Goal: Navigation & Orientation: Find specific page/section

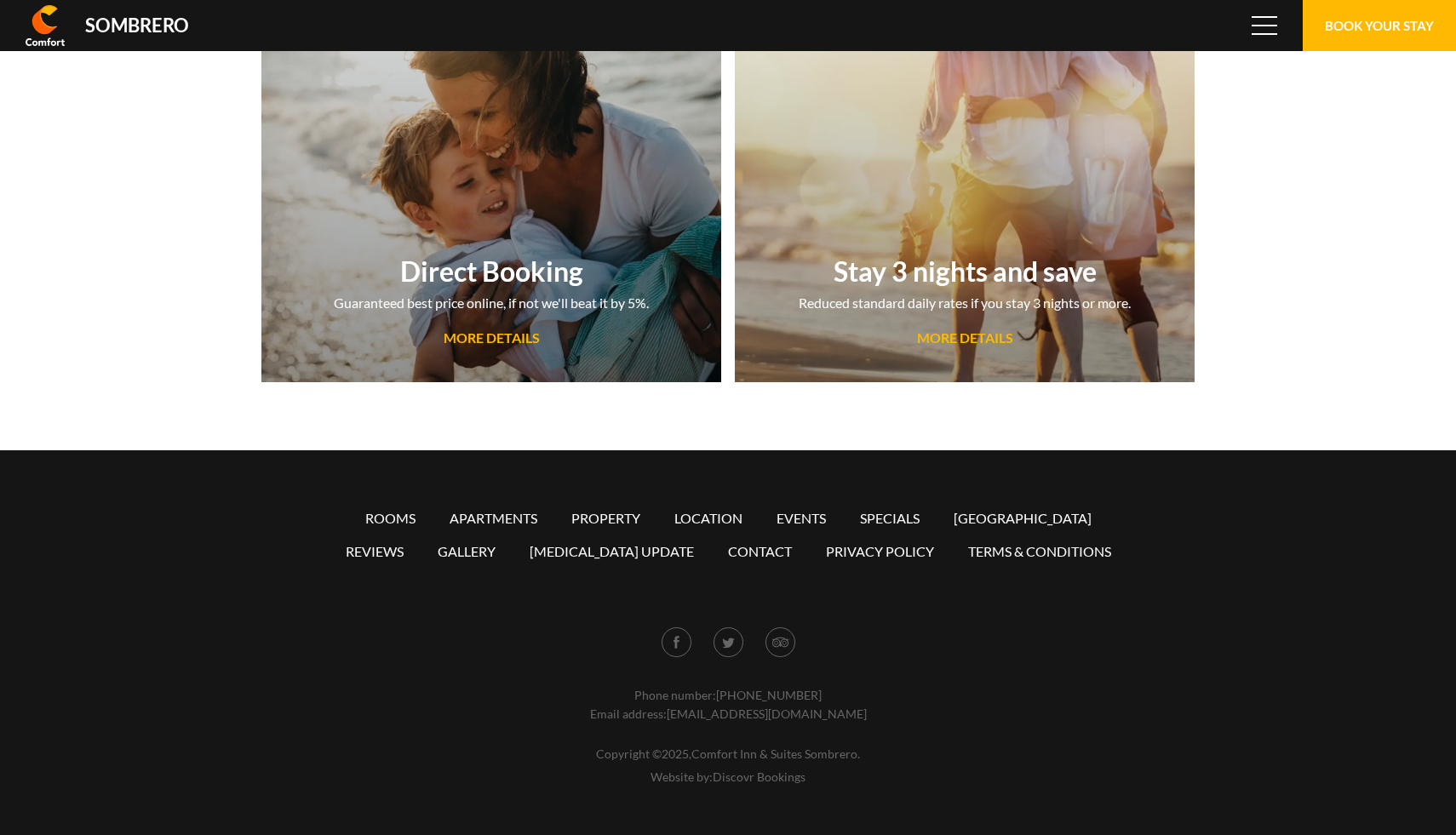
scroll to position [113492, 0]
click at [518, 519] on link "Apartments" at bounding box center [493, 518] width 87 height 16
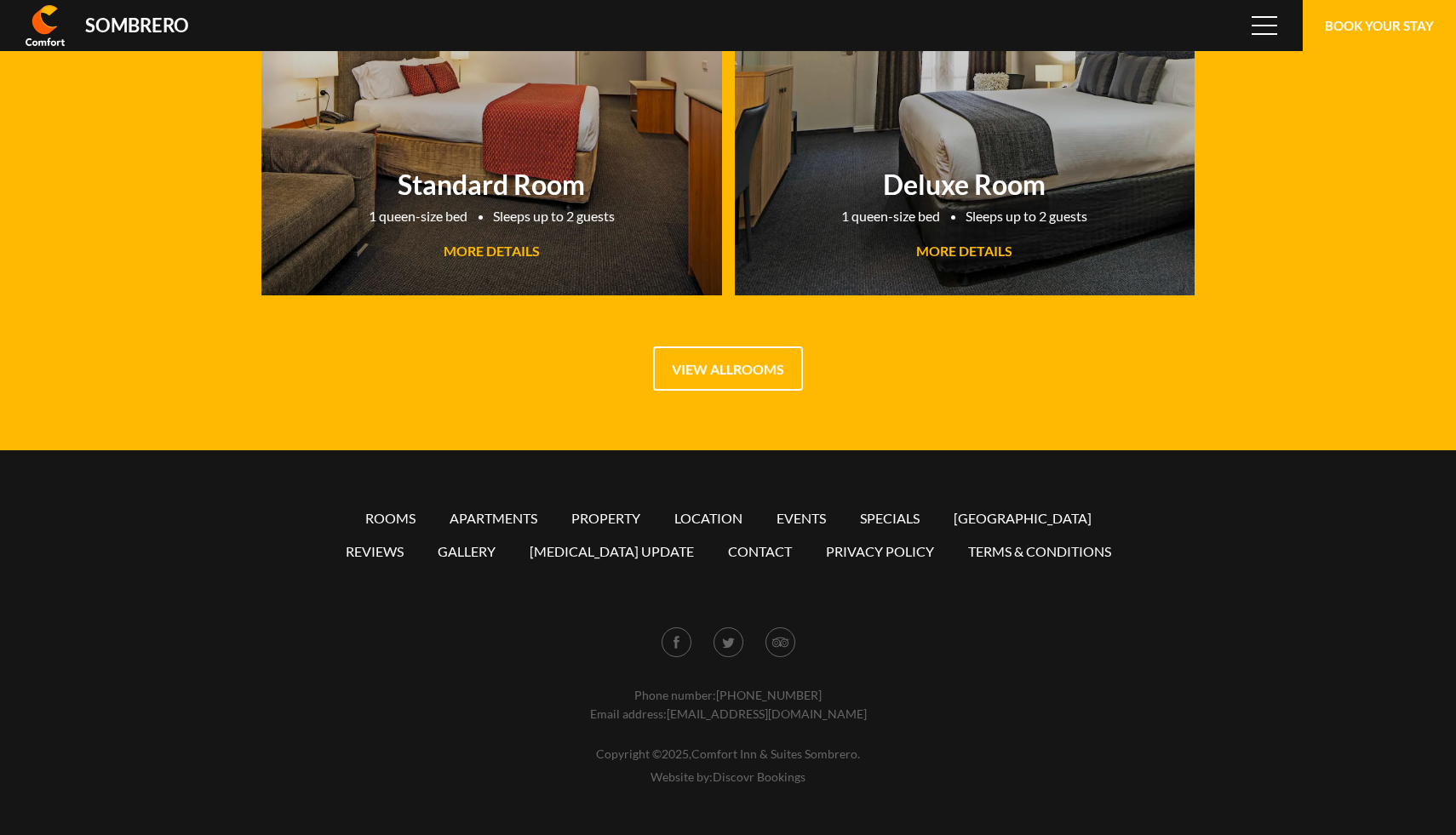
scroll to position [113492, 0]
click at [808, 517] on link "Events" at bounding box center [801, 518] width 49 height 16
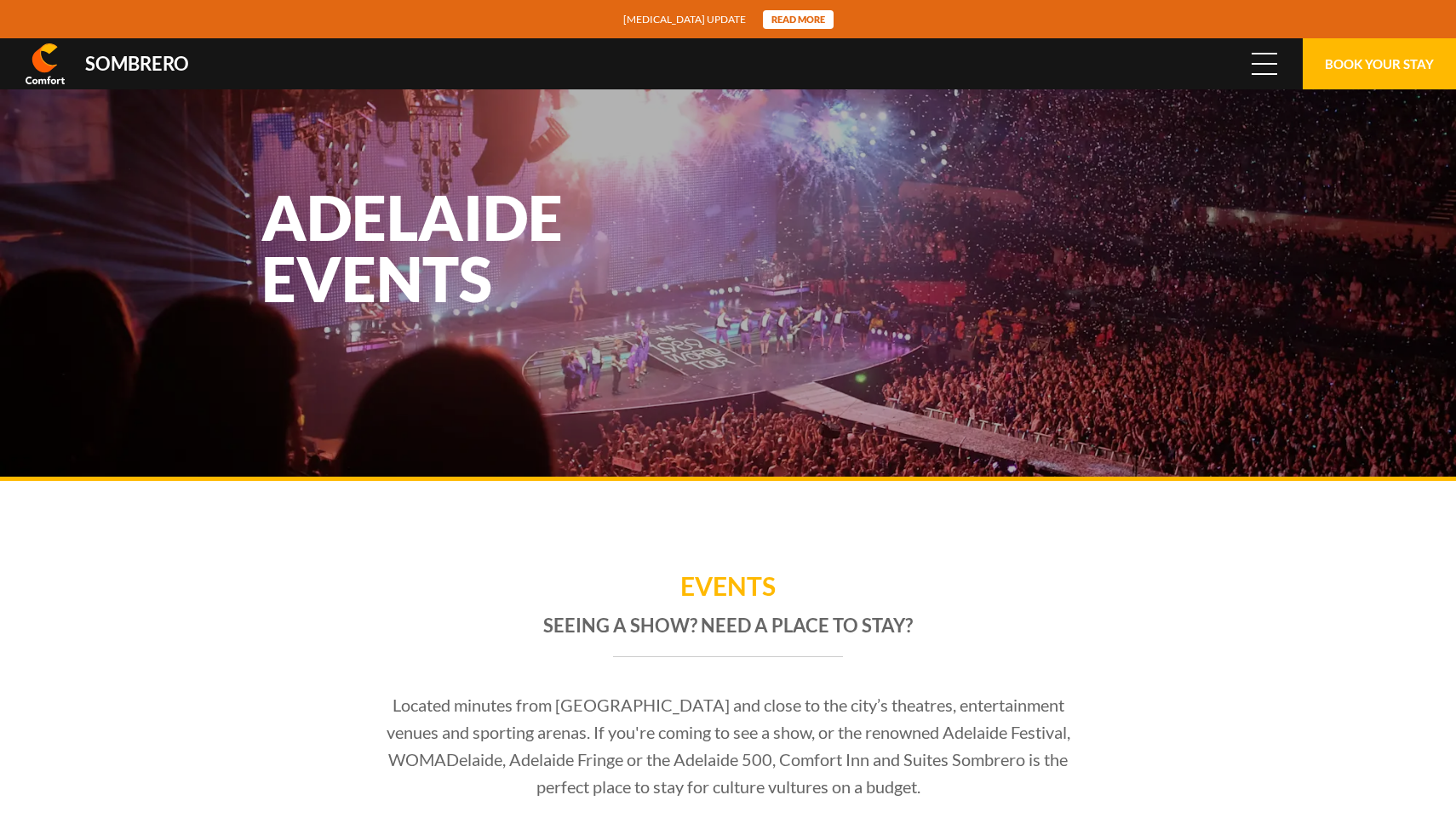
click at [1268, 65] on span "Menu" at bounding box center [1264, 63] width 26 height 19
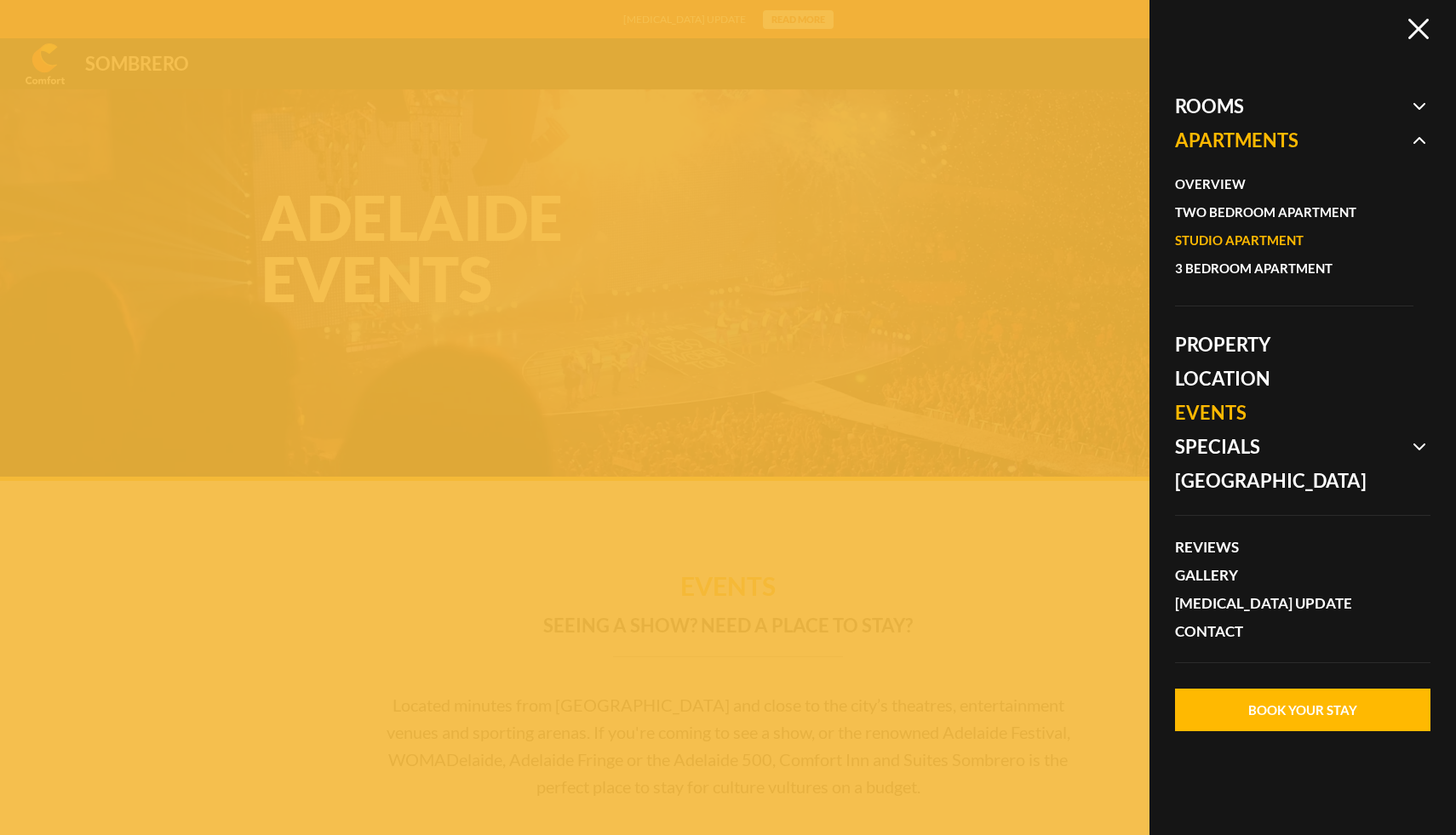
click at [1217, 237] on link "Studio Apartment" at bounding box center [1285, 241] width 221 height 28
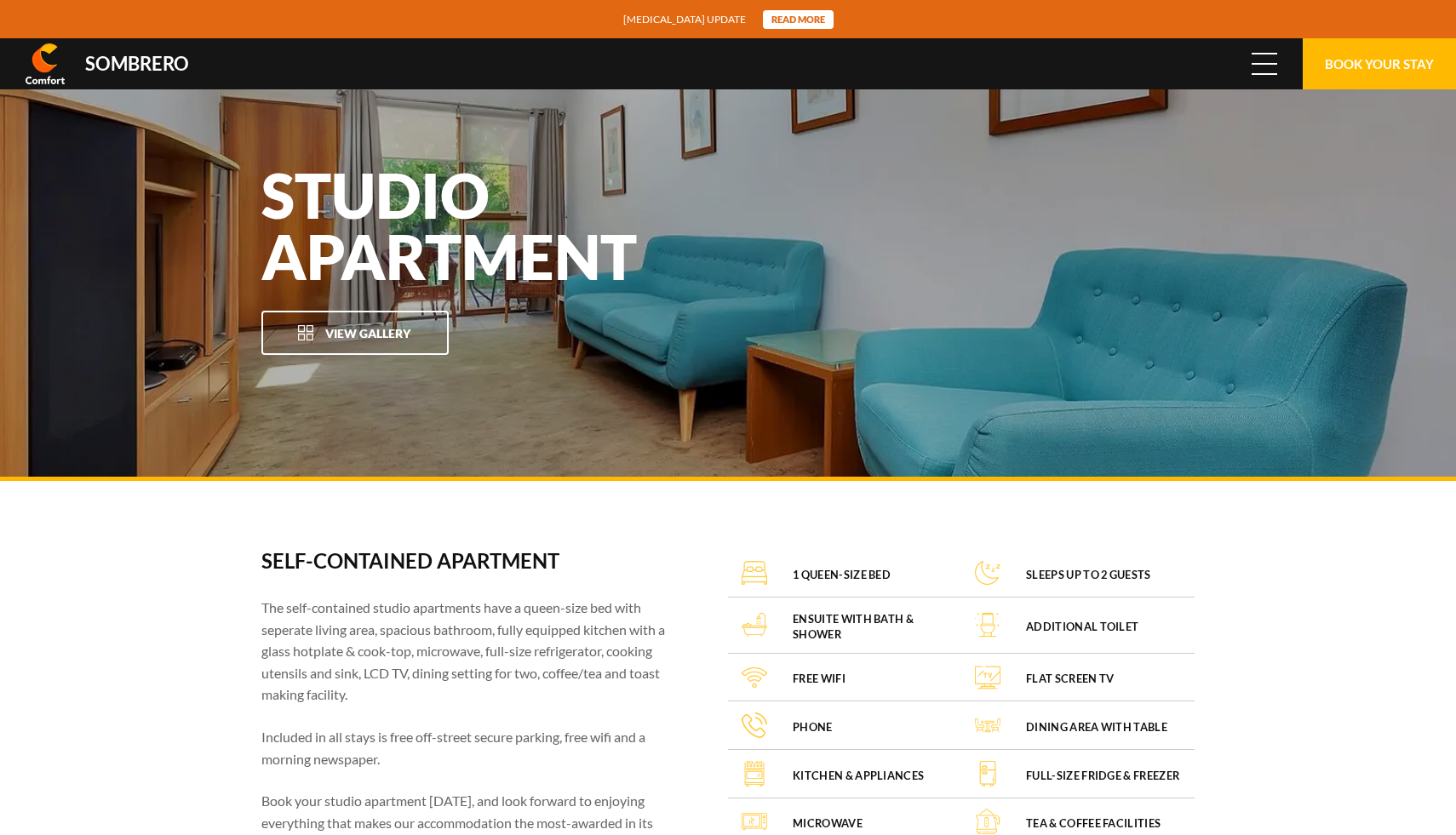
click at [1251, 63] on span at bounding box center [1264, 63] width 26 height 2
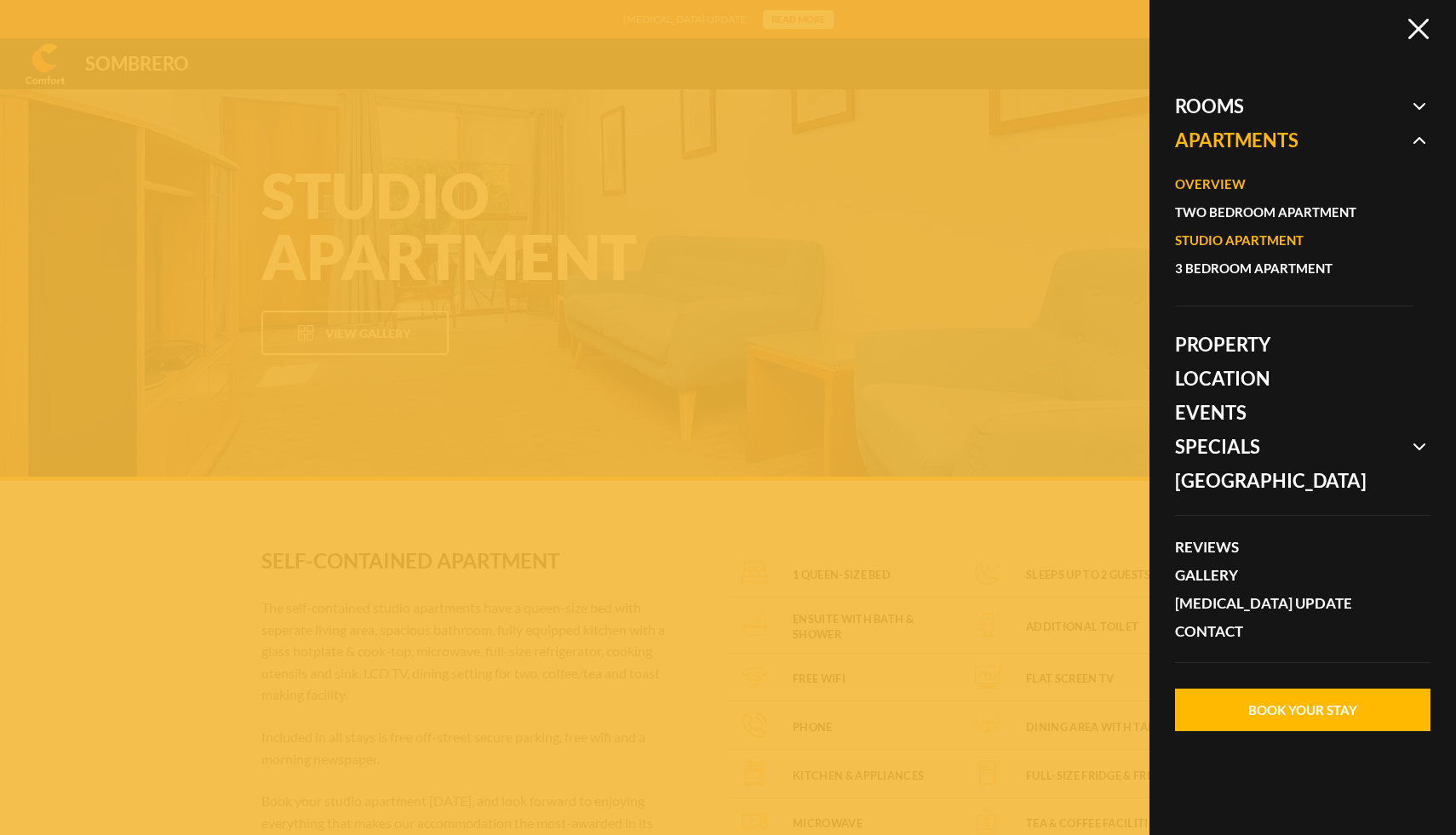
click at [1231, 189] on link "Overview" at bounding box center [1285, 184] width 221 height 28
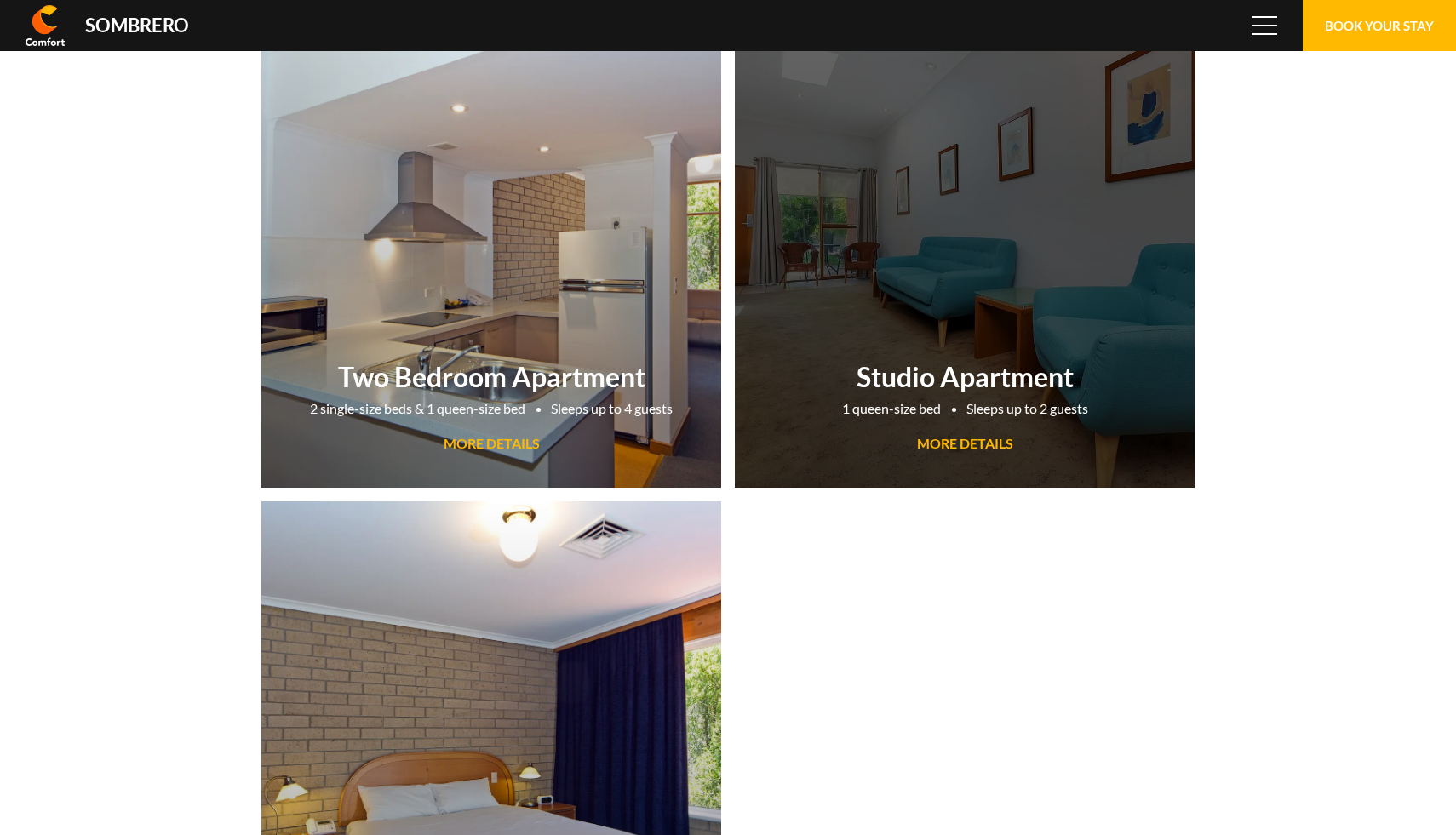
click at [1055, 255] on link "Studio Apartment 1 queen-size bed Sleeps up to 2 guests MORE DETAILS" at bounding box center [964, 250] width 459 height 477
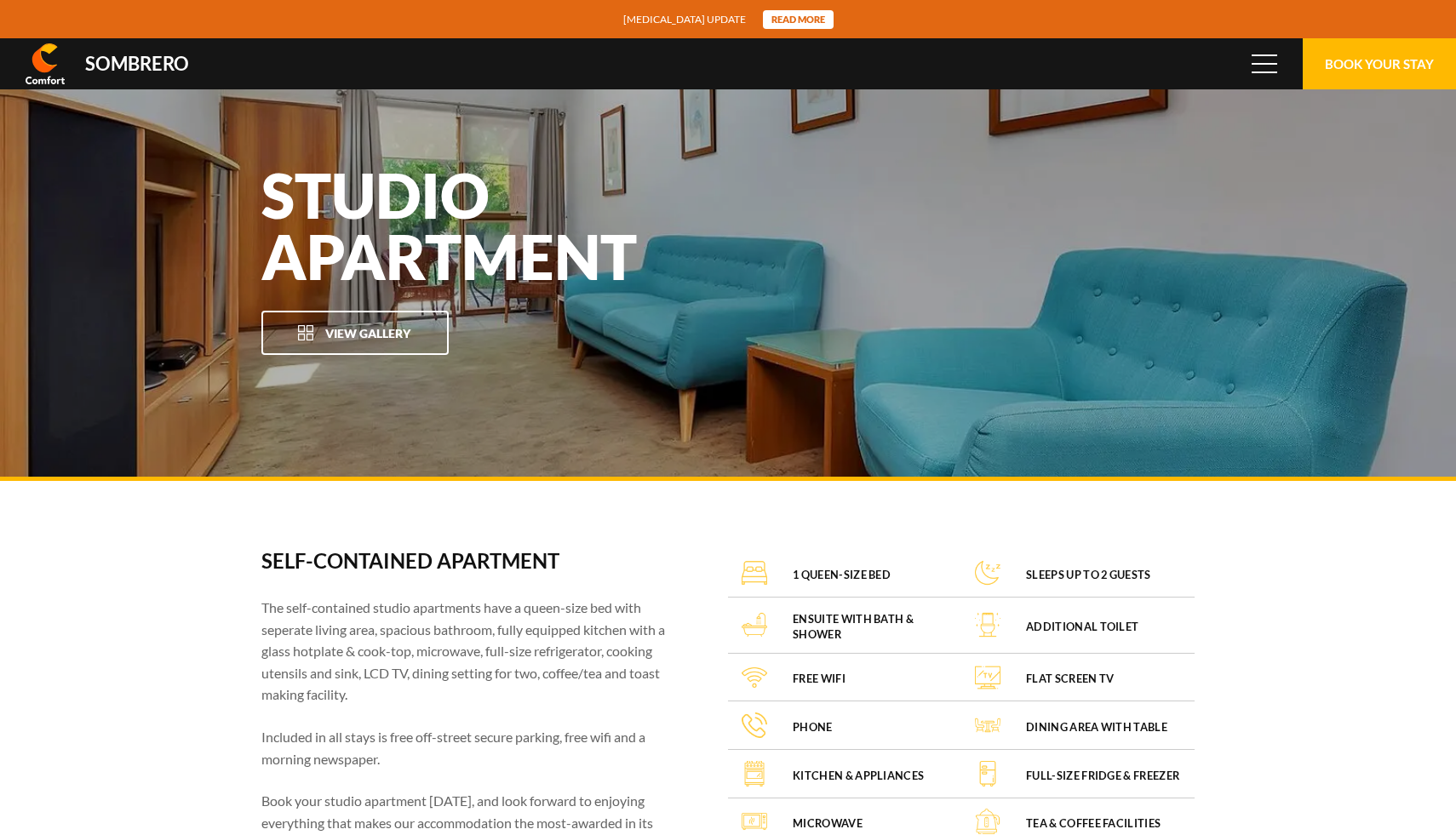
click at [1161, 318] on span "Studio Apartment View Gallery" at bounding box center [728, 259] width 988 height 245
click at [1137, 275] on span "Studio Apartment View Gallery" at bounding box center [728, 259] width 988 height 245
click at [405, 326] on span "View Gallery" at bounding box center [368, 333] width 86 height 14
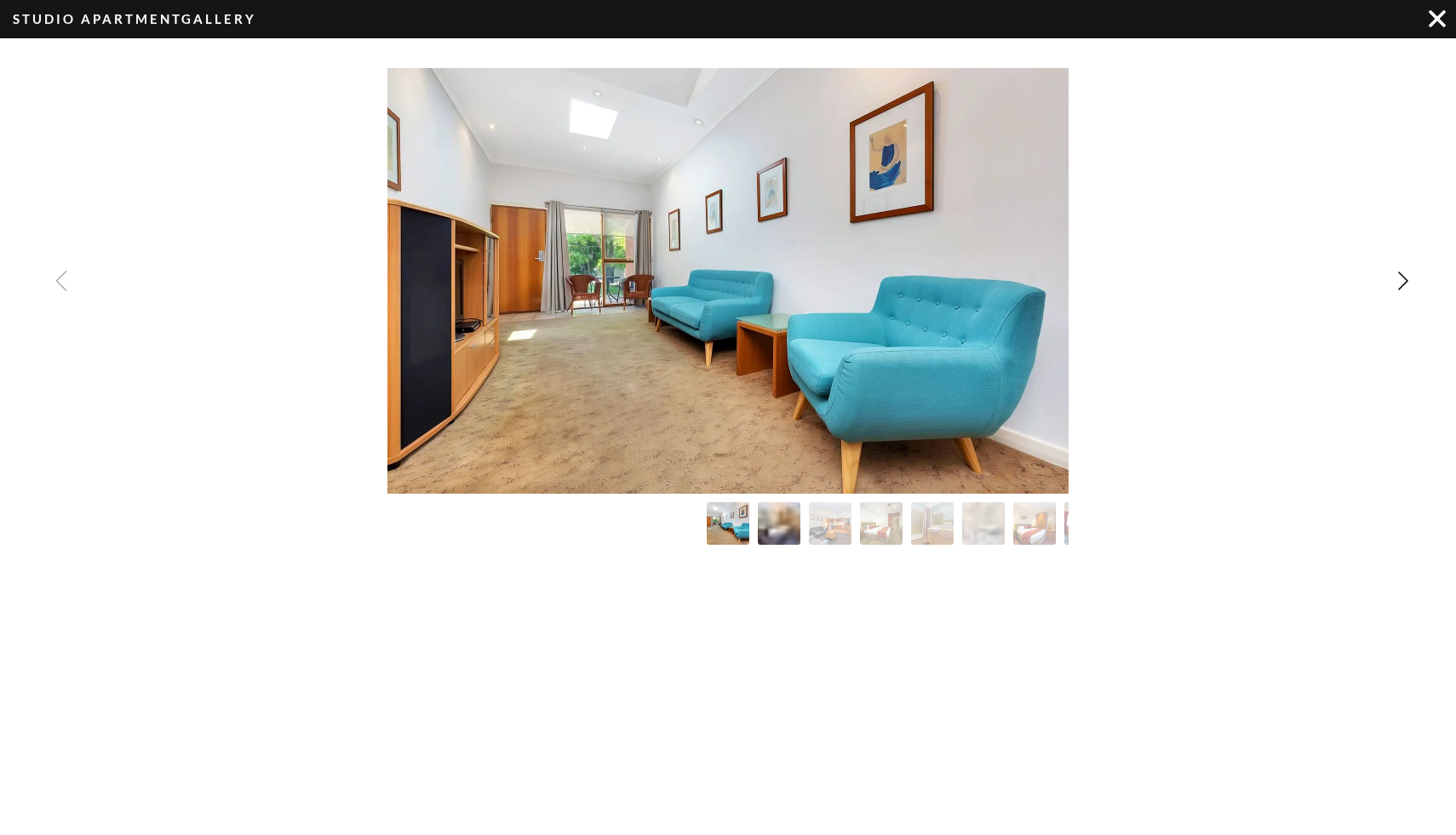
click at [789, 528] on img "Image Gallery" at bounding box center [779, 524] width 47 height 47
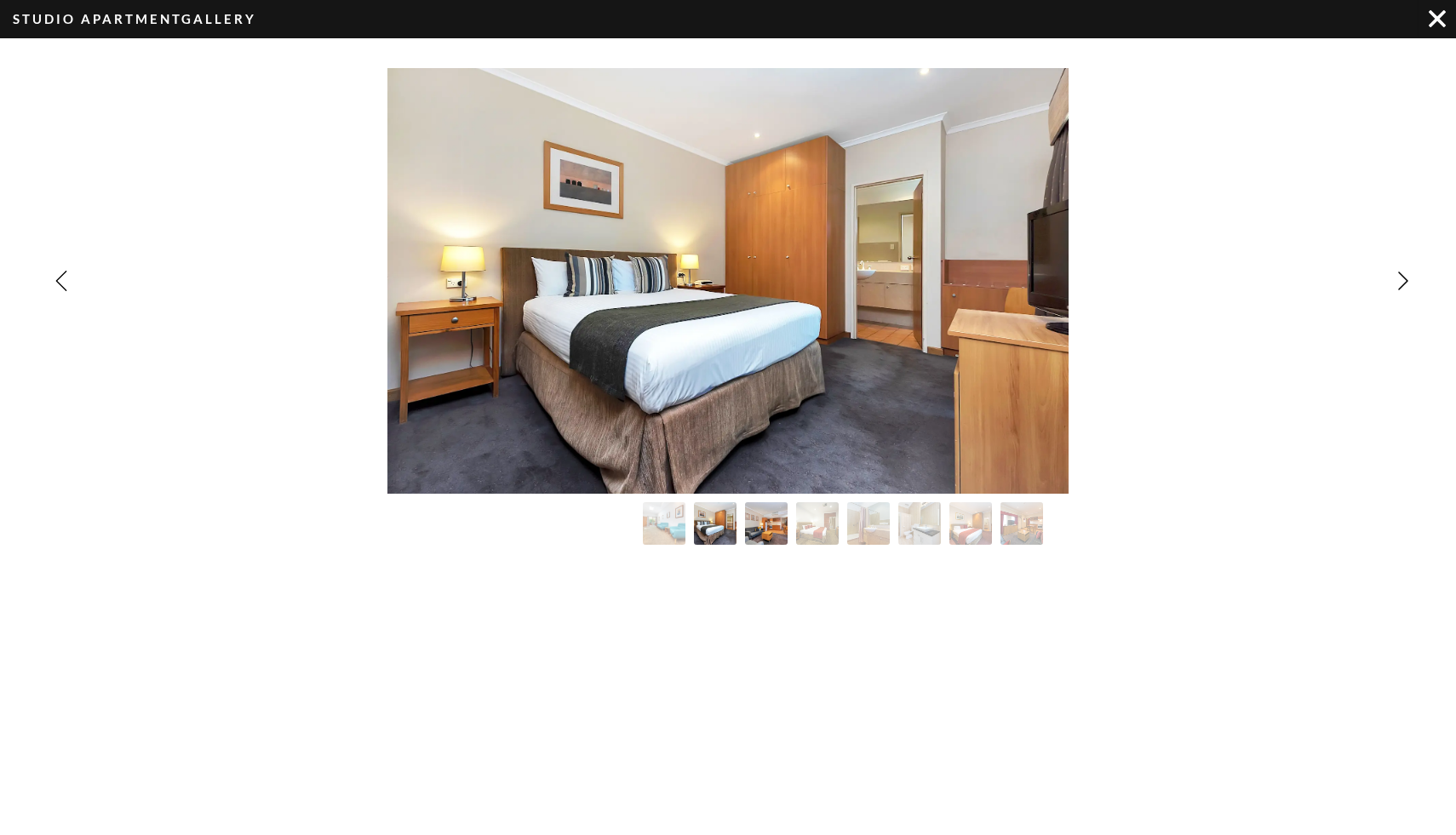
click at [771, 526] on img "Image Gallery" at bounding box center [766, 524] width 47 height 47
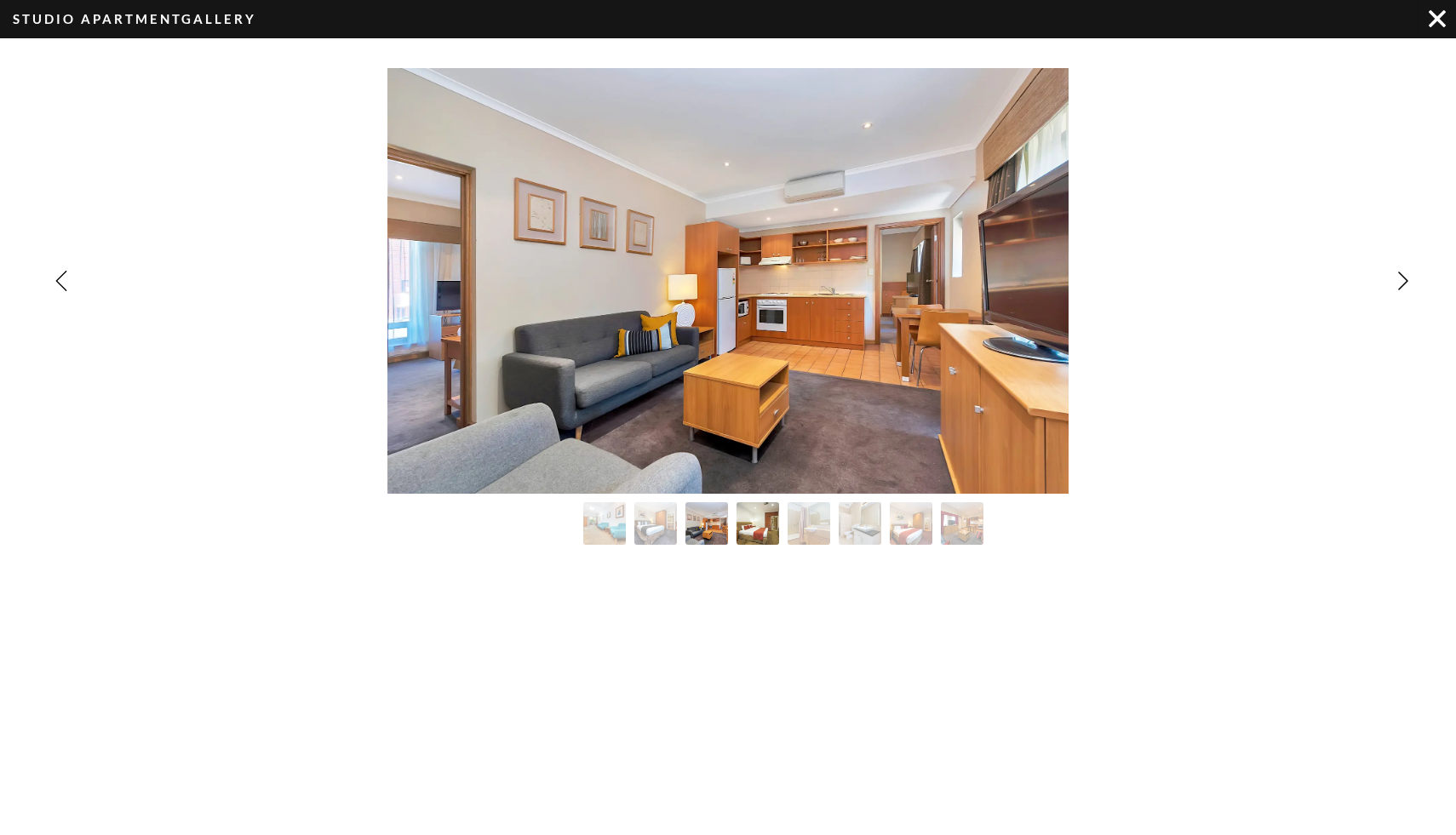
click at [775, 526] on img "Image Gallery" at bounding box center [758, 524] width 47 height 47
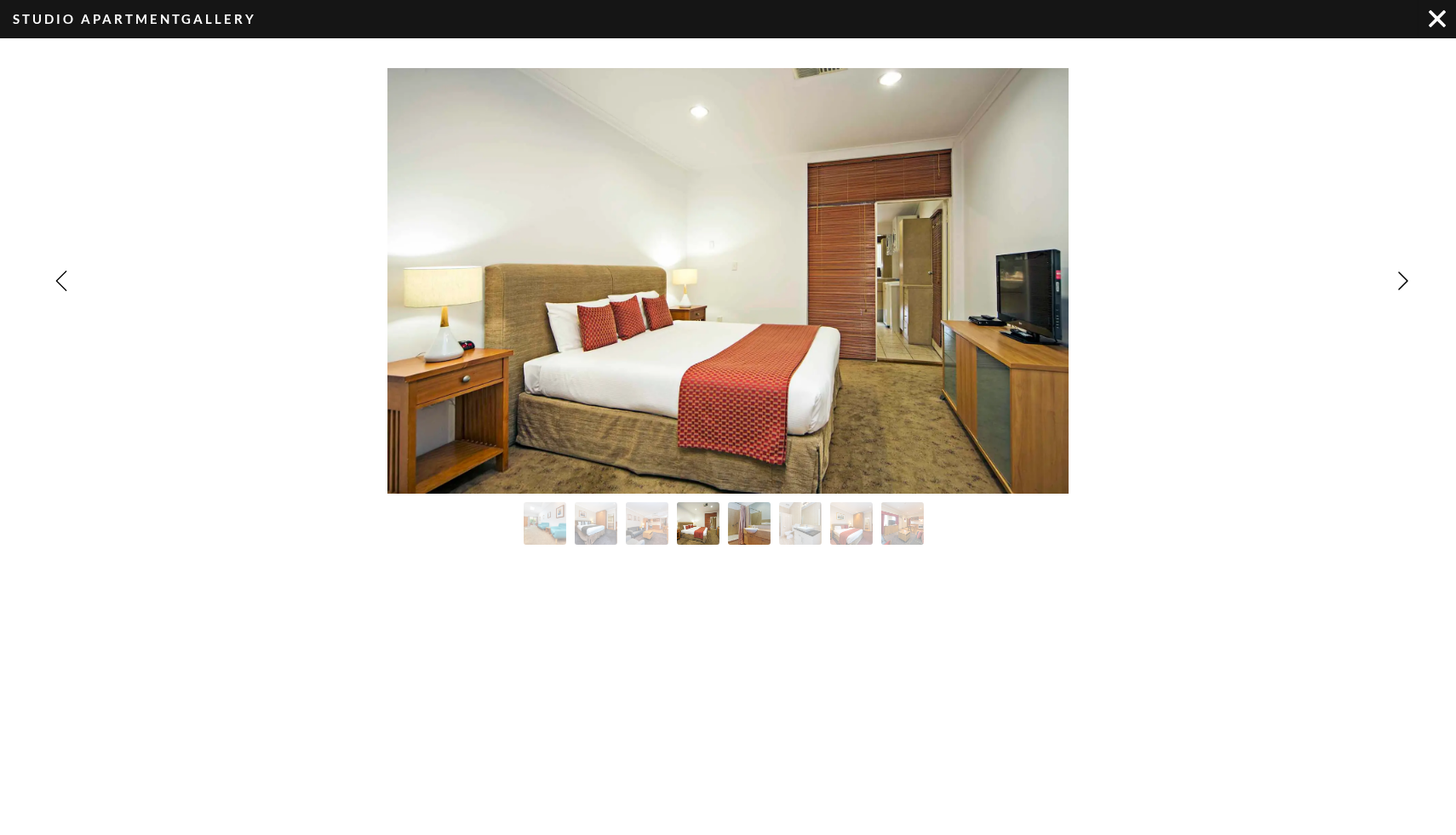
click at [762, 529] on img "Image Gallery" at bounding box center [749, 524] width 47 height 47
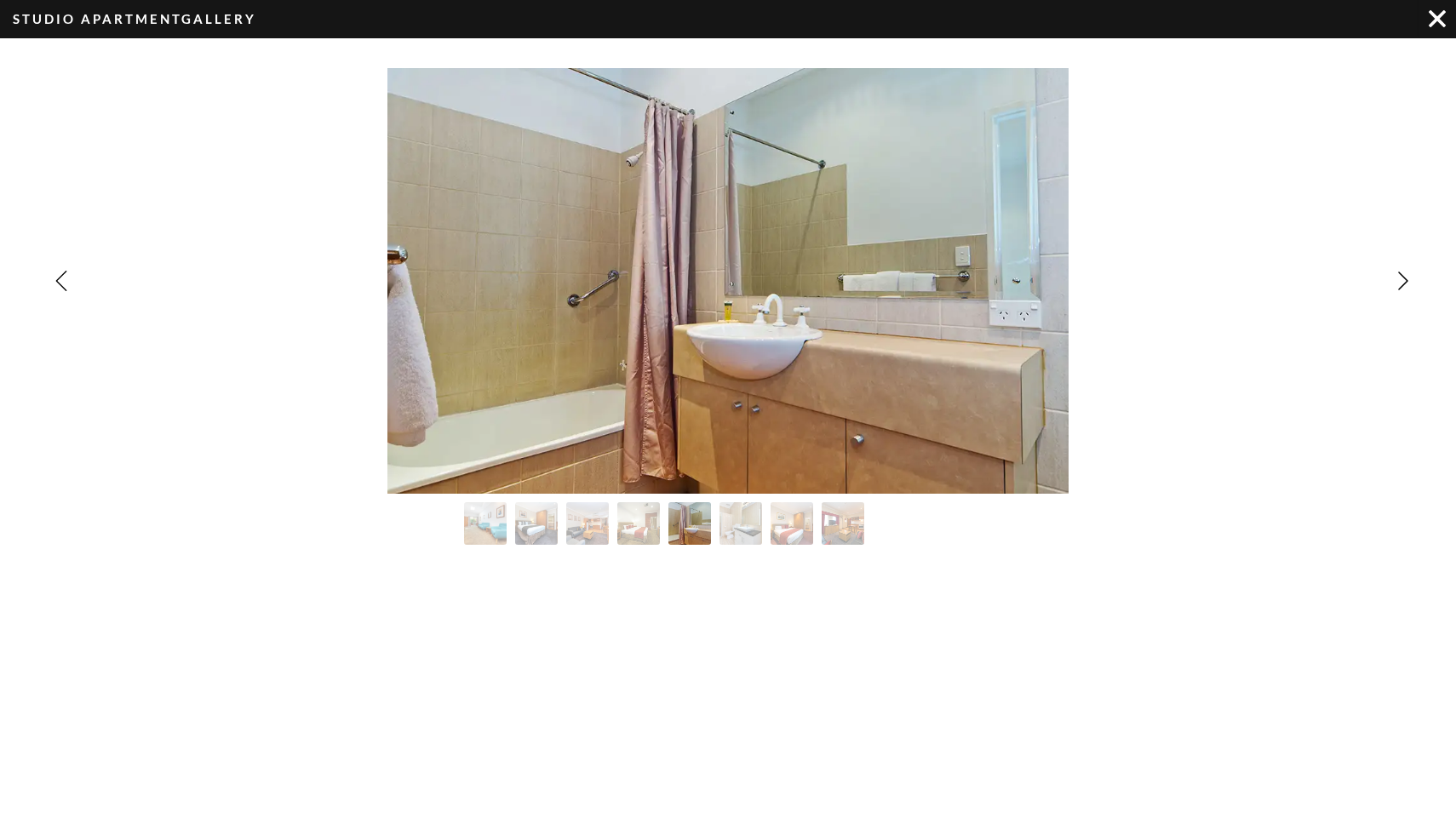
click at [762, 529] on div "Image Gallery" at bounding box center [804, 524] width 681 height 42
click at [751, 528] on img "Image Gallery" at bounding box center [741, 524] width 47 height 47
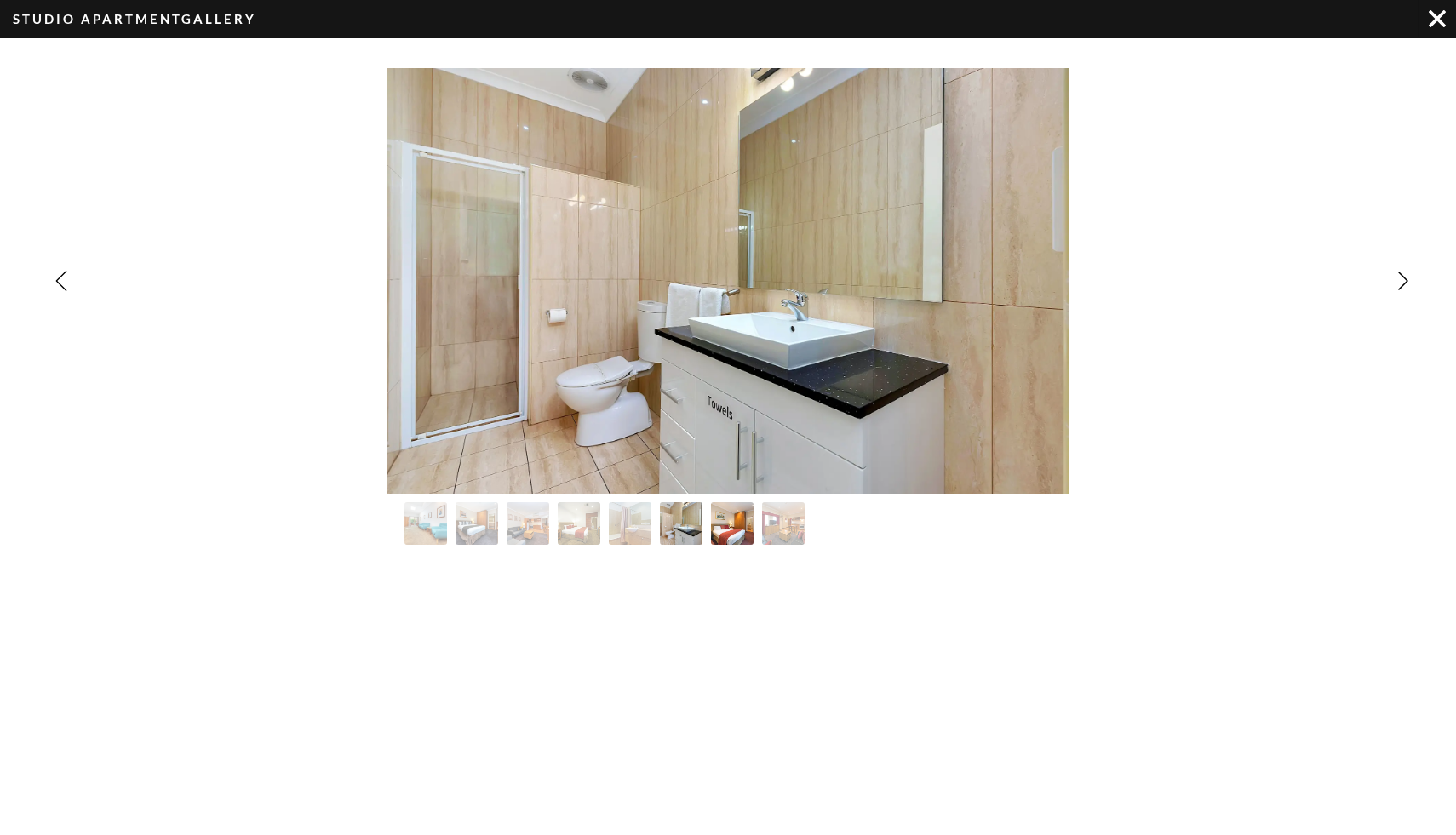
click at [744, 526] on img "Image Gallery" at bounding box center [732, 524] width 47 height 47
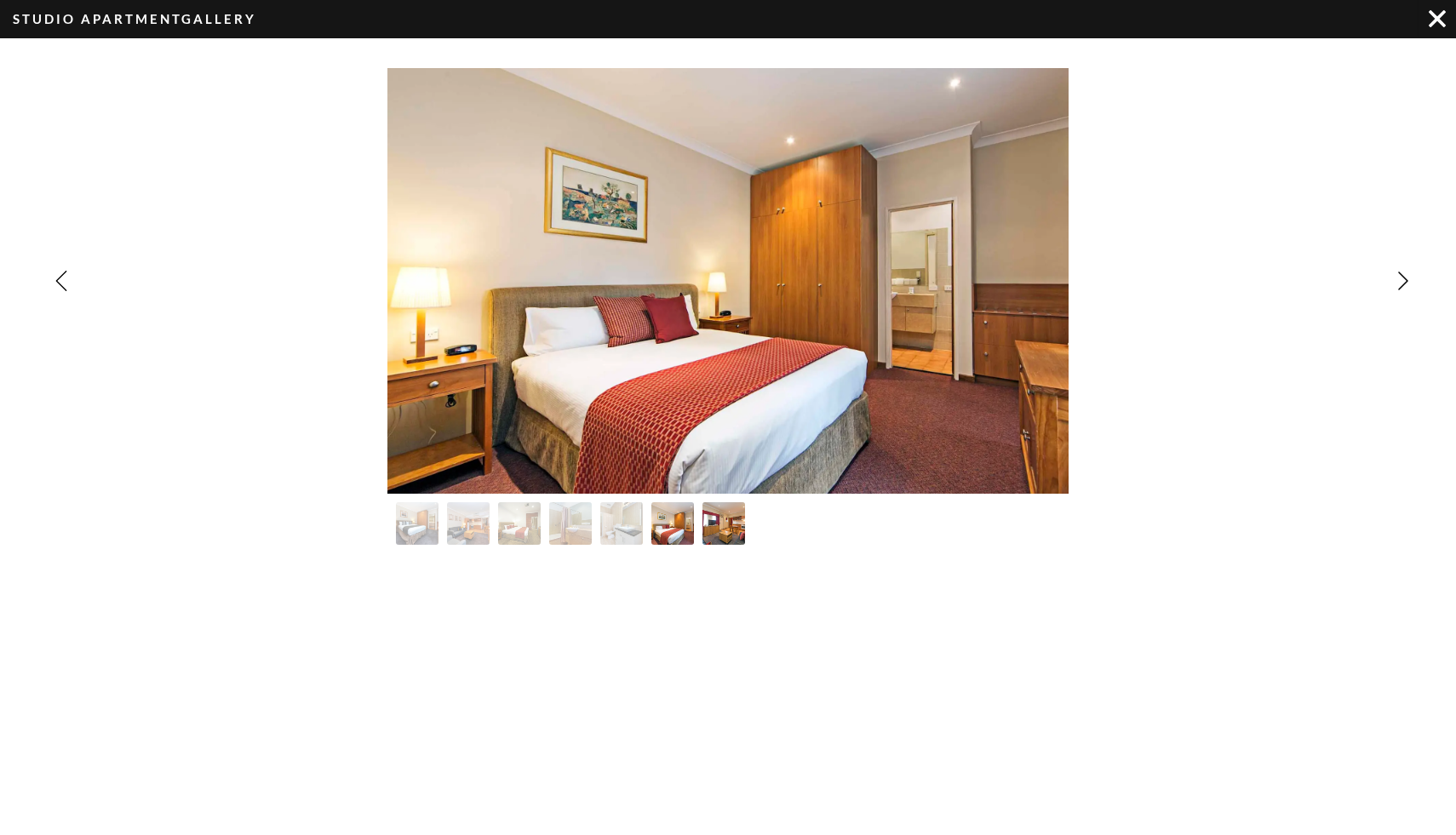
click at [734, 526] on img "Image Gallery" at bounding box center [724, 524] width 47 height 47
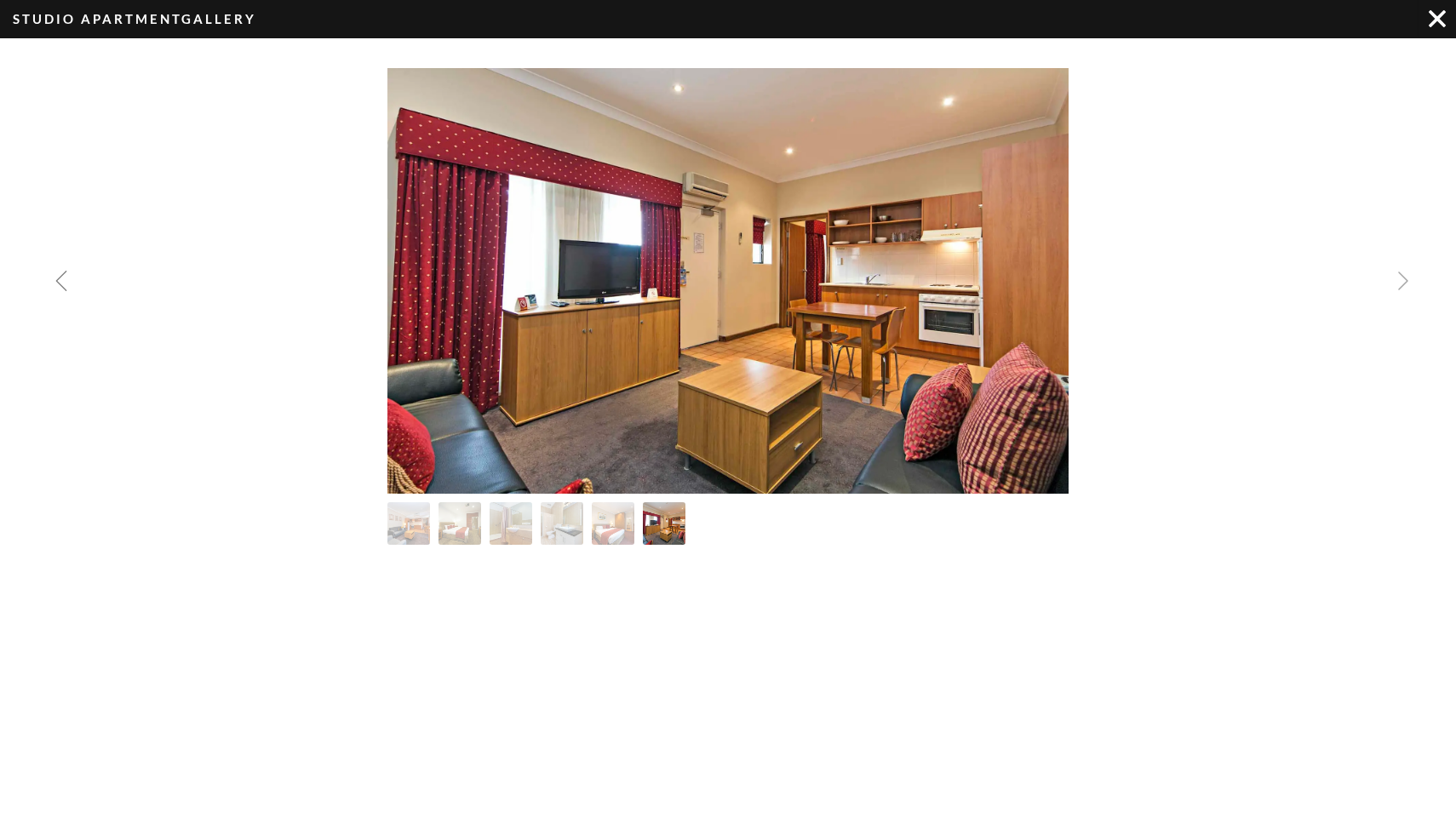
click at [53, 290] on img "Previous slide" at bounding box center [61, 280] width 20 height 20
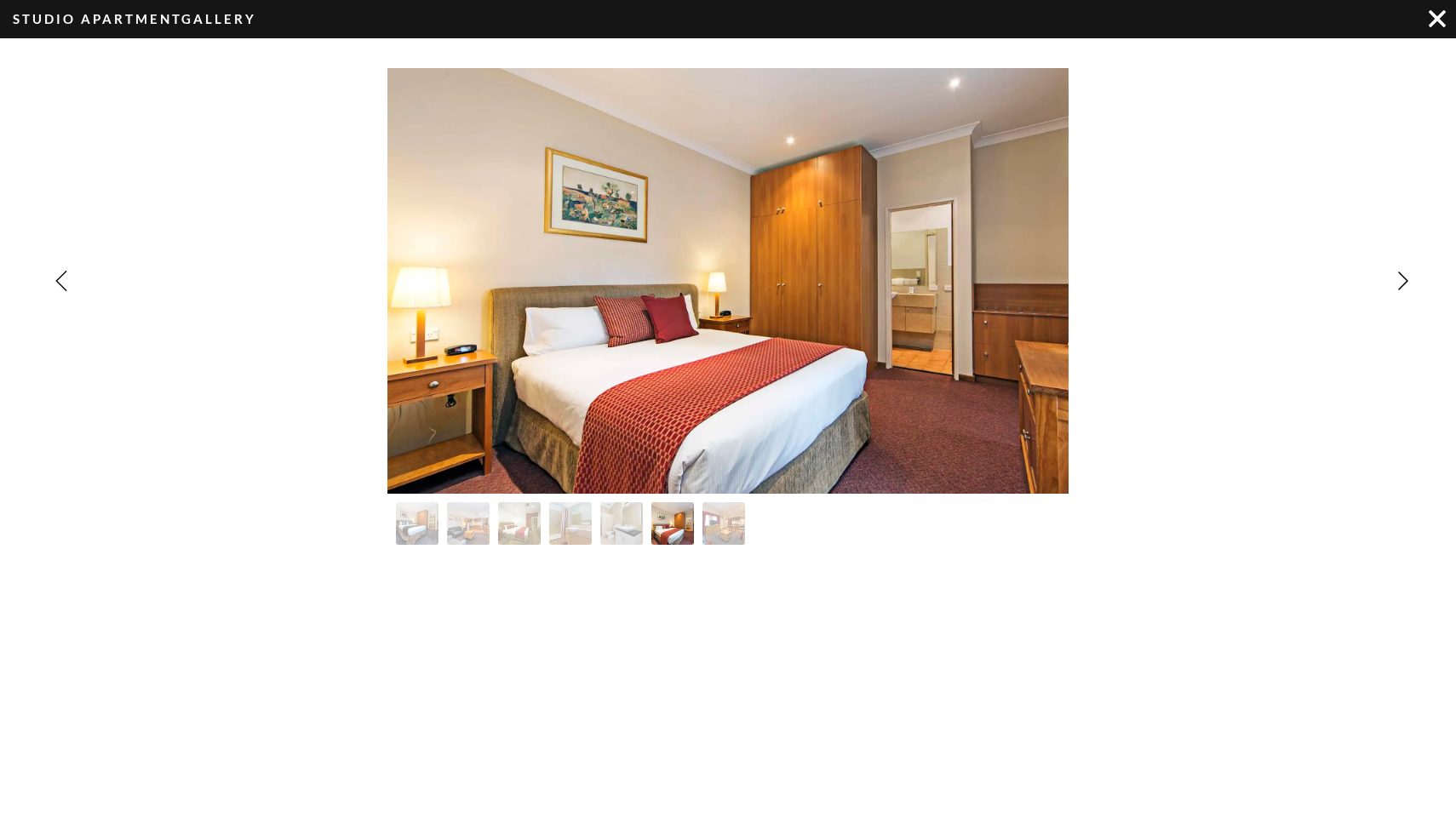
click at [1437, 17] on img "Image Gallery" at bounding box center [1437, 19] width 17 height 17
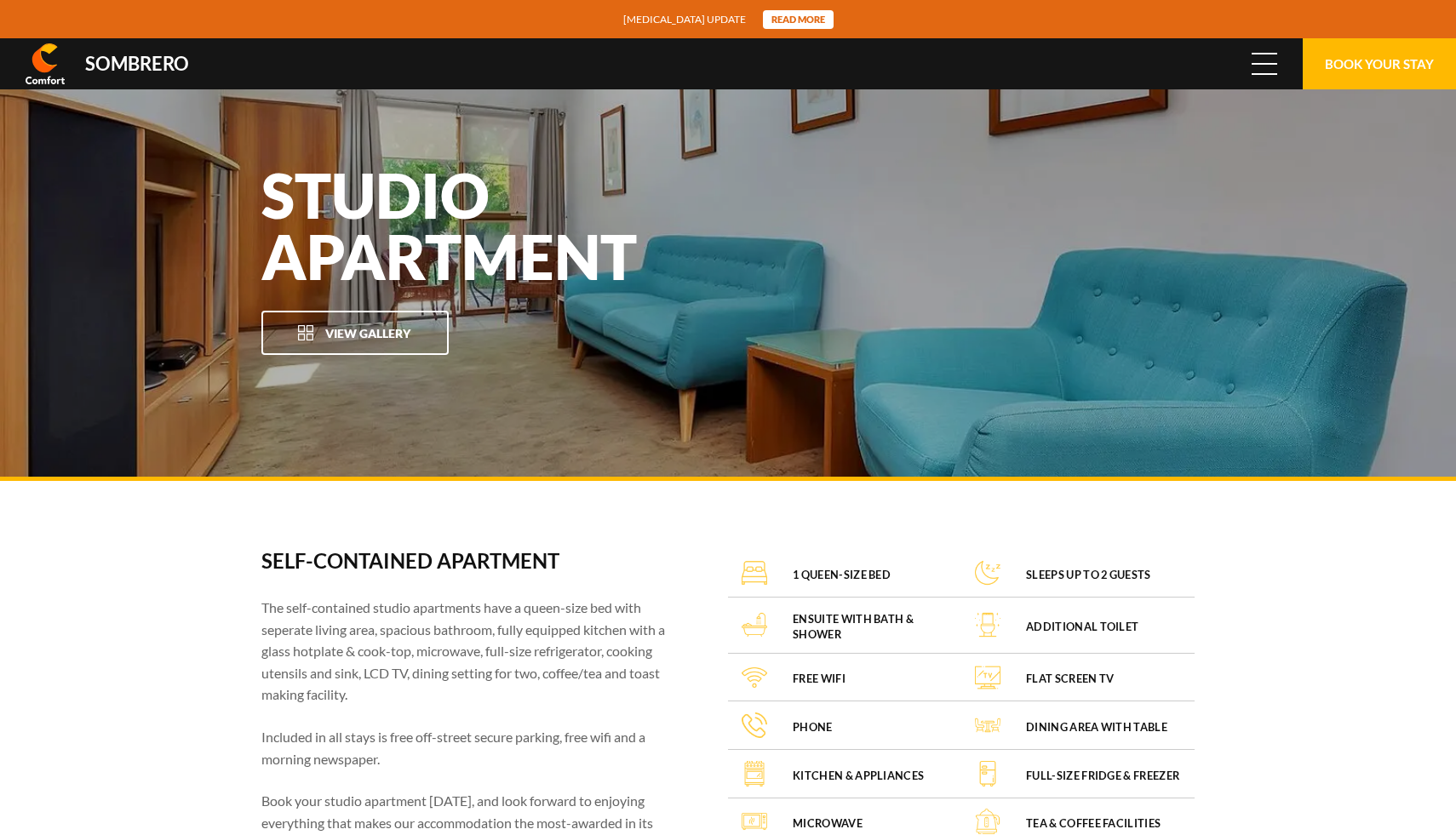
click at [1277, 66] on button "Menu" at bounding box center [1265, 63] width 51 height 51
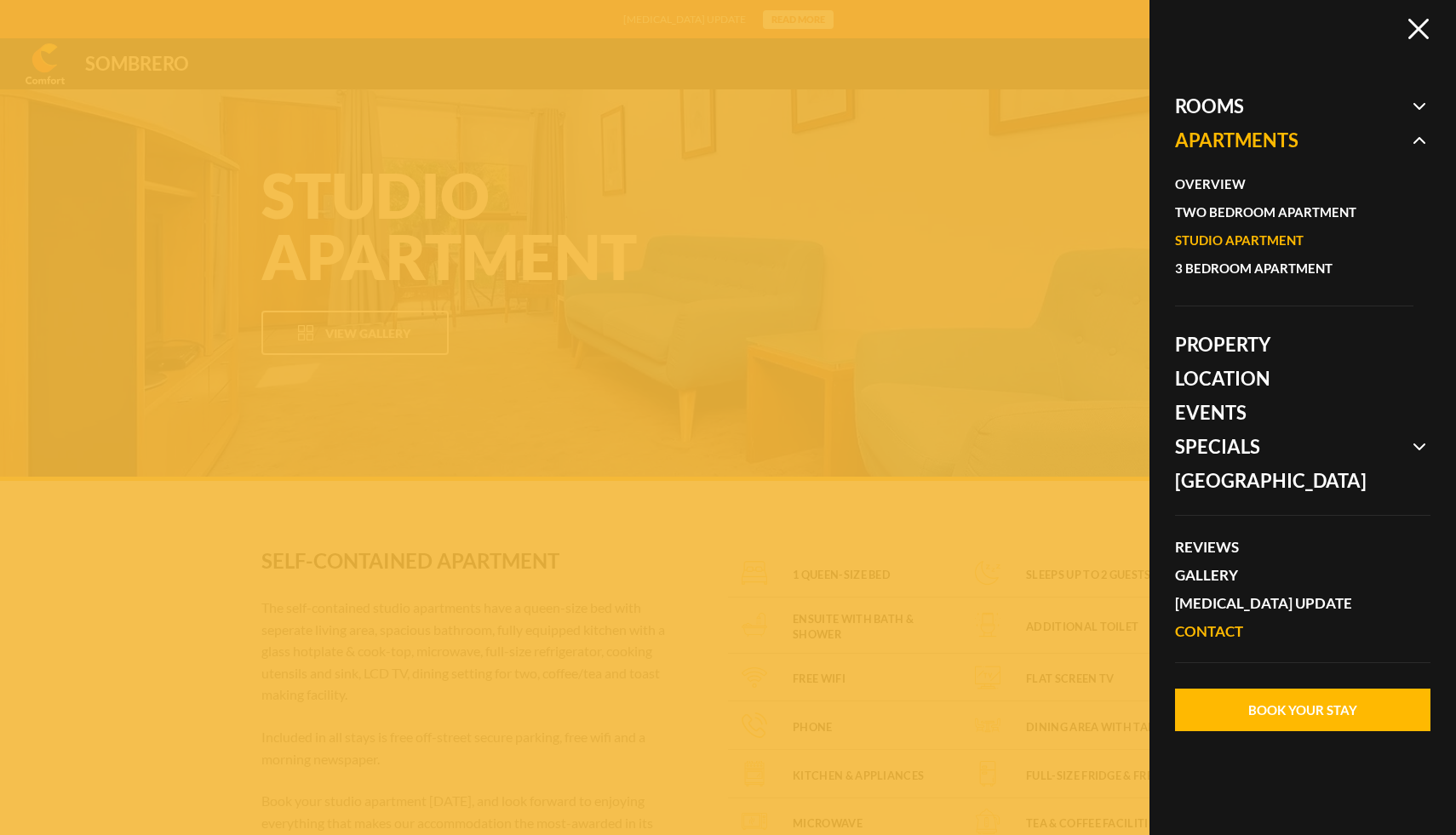
click at [1222, 637] on link "Contact" at bounding box center [1294, 631] width 238 height 28
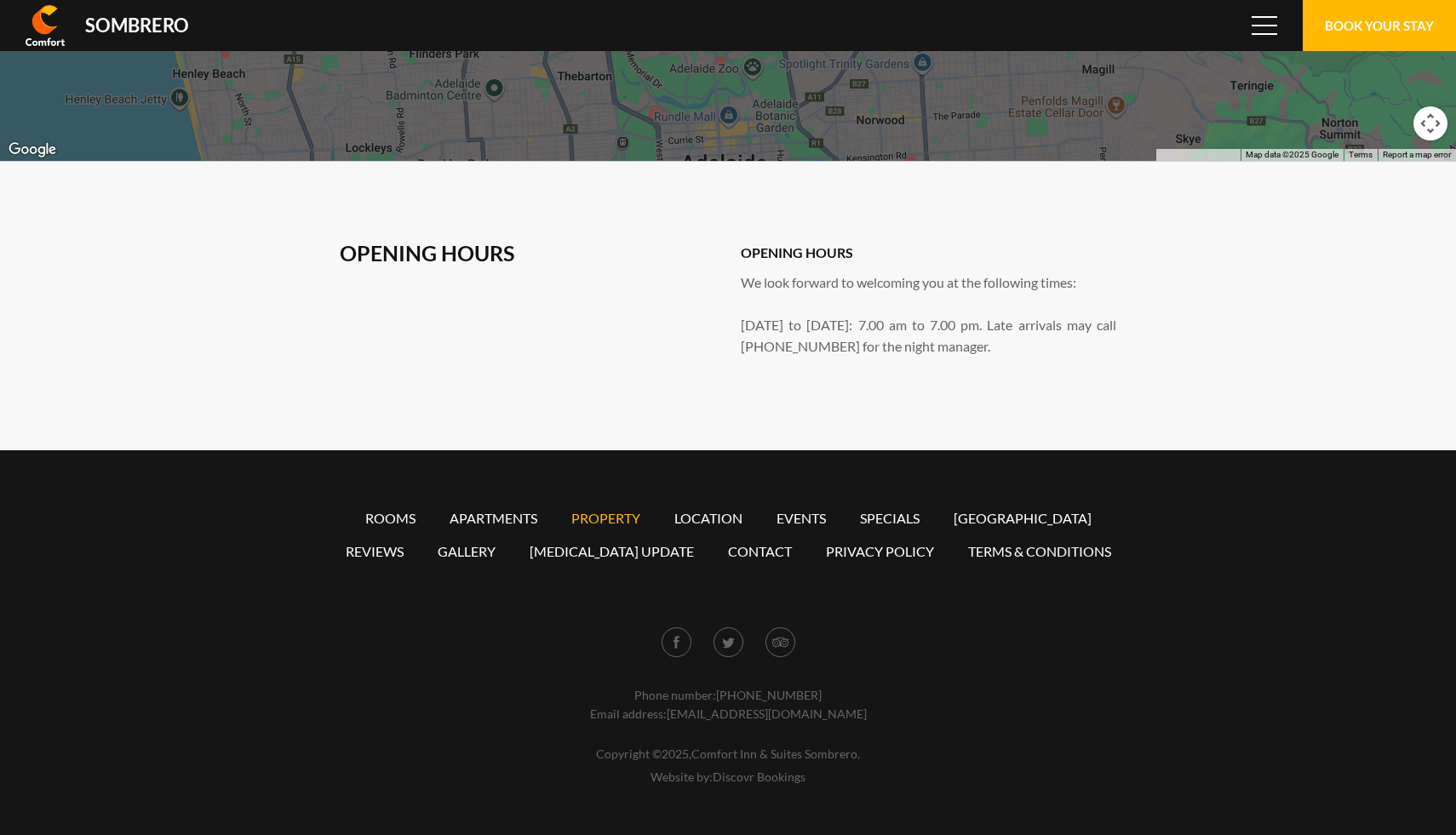
click at [613, 518] on link "Property" at bounding box center [606, 518] width 69 height 16
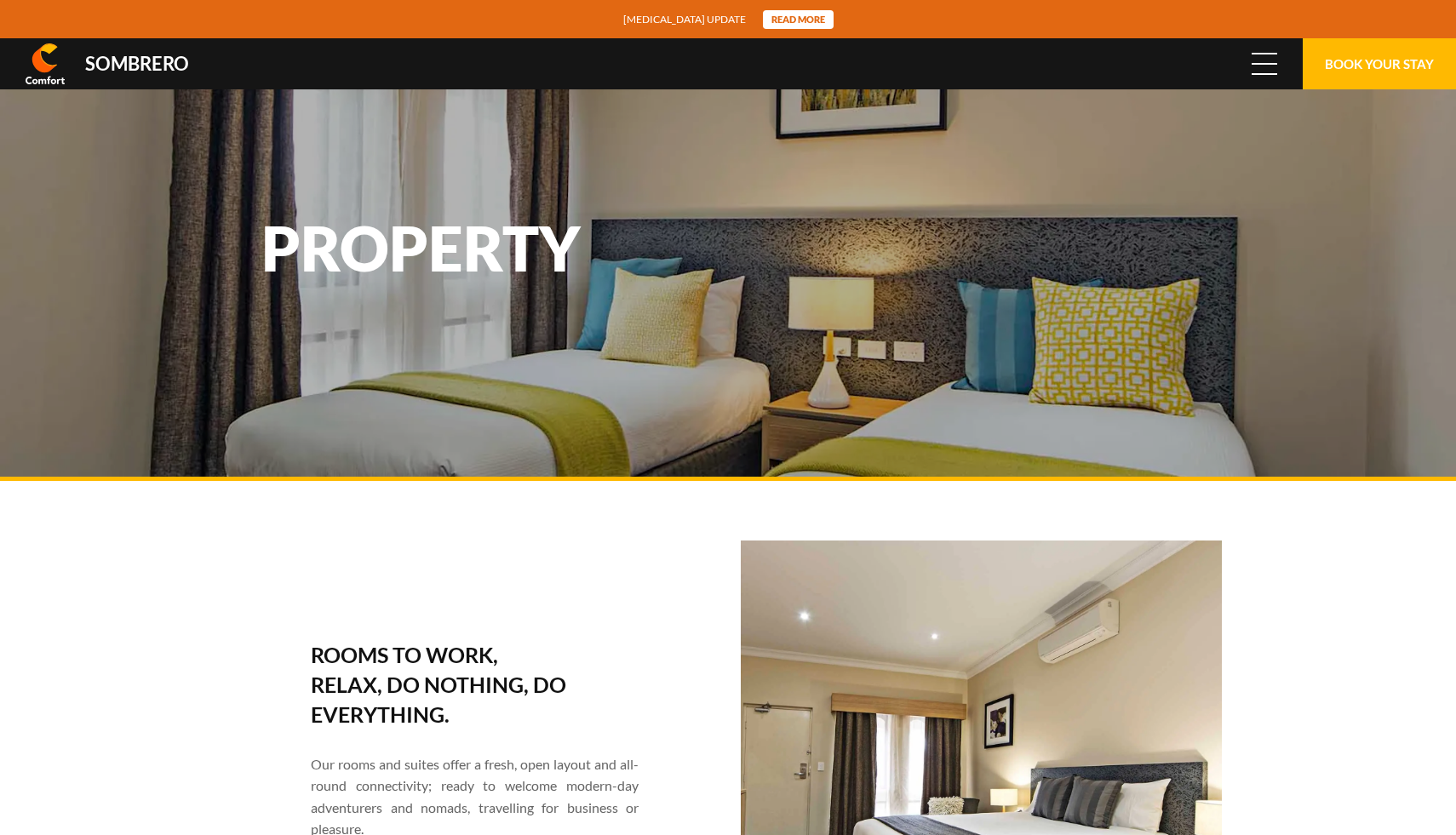
click at [1263, 71] on span "Menu" at bounding box center [1264, 63] width 26 height 19
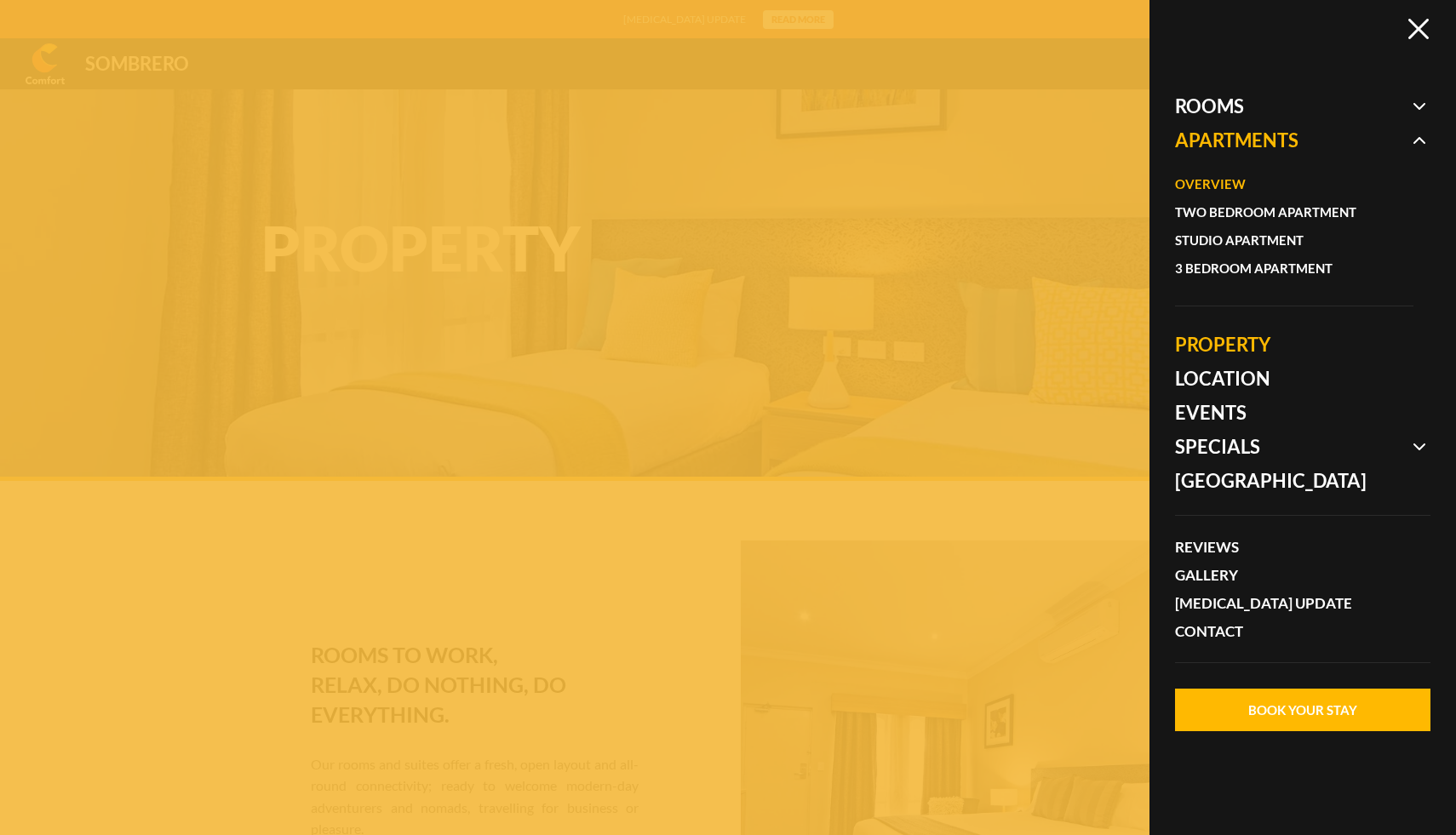
click at [1242, 184] on link "Overview" at bounding box center [1285, 184] width 221 height 28
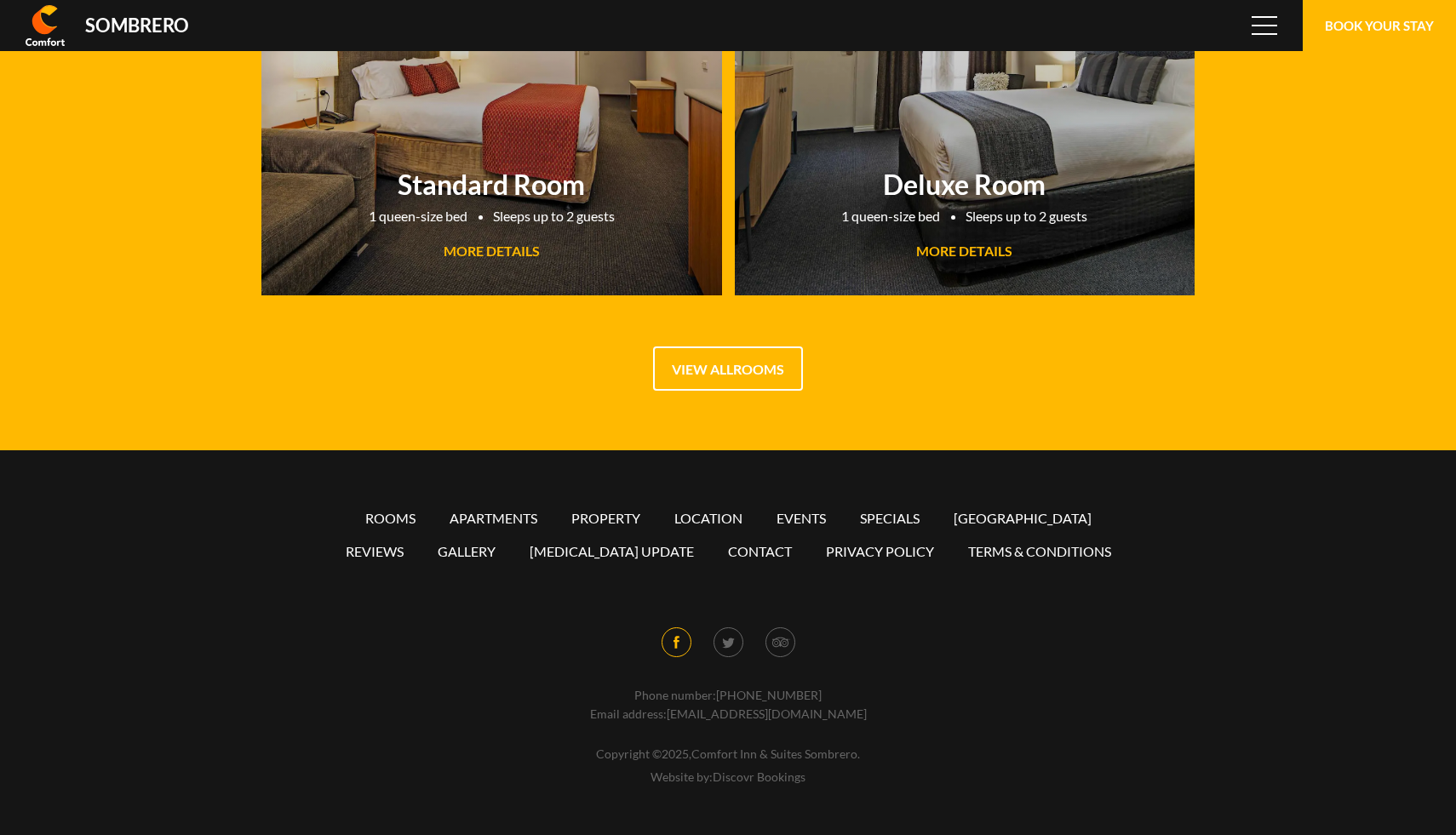
click at [676, 641] on icon at bounding box center [676, 642] width 6 height 12
